Goal: Transaction & Acquisition: Purchase product/service

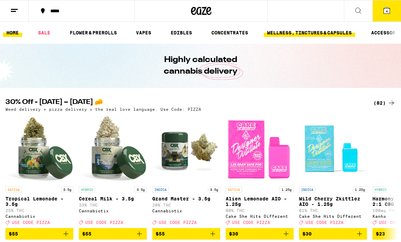
click at [321, 32] on link "WELLNESS, TINCTURES & CAPSULES" at bounding box center [310, 33] width 92 height 8
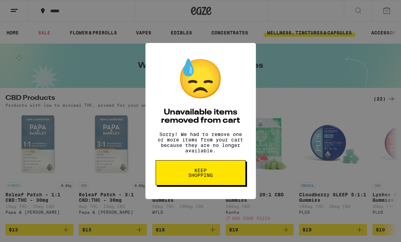
click at [238, 179] on button "Keep Shopping" at bounding box center [201, 172] width 90 height 25
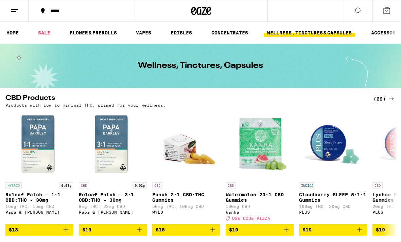
click at [307, 33] on link "WELLNESS, TINCTURES & CAPSULES" at bounding box center [310, 33] width 92 height 8
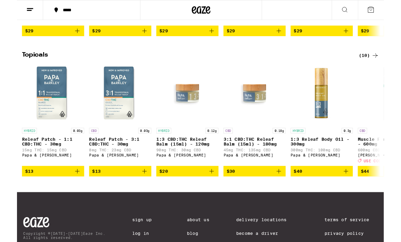
scroll to position [491, 0]
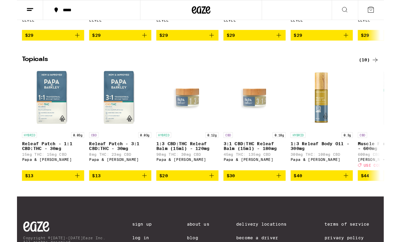
click at [386, 69] on div "(10)" at bounding box center [385, 65] width 22 height 8
click at [391, 69] on icon at bounding box center [392, 65] width 8 height 8
